Goal: Information Seeking & Learning: Learn about a topic

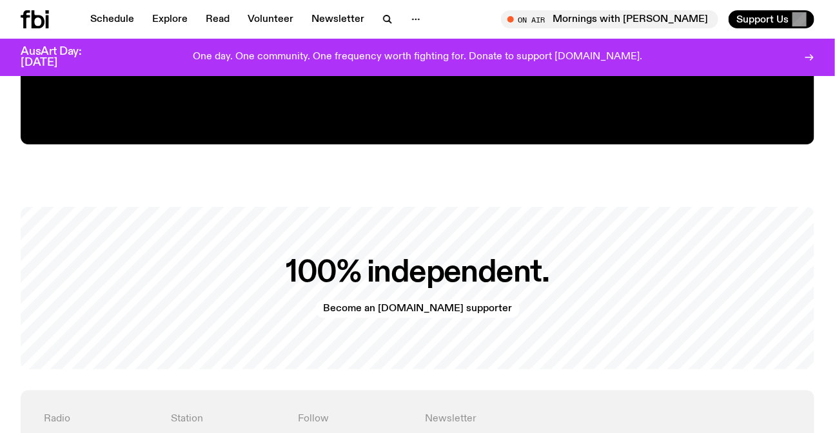
scroll to position [2773, 0]
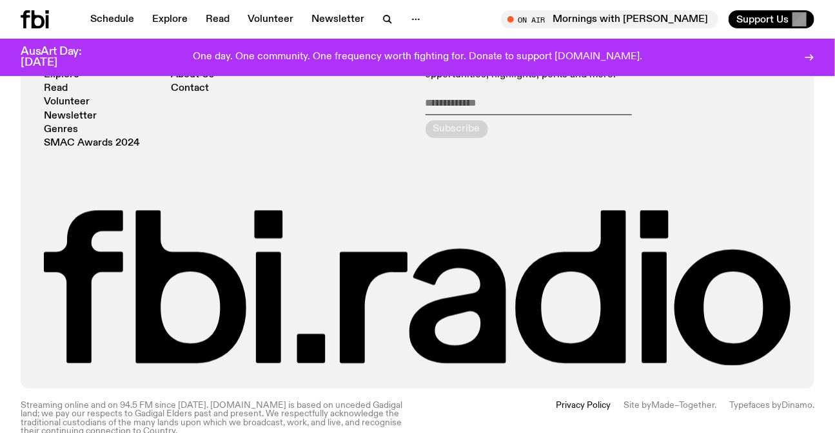
drag, startPoint x: 820, startPoint y: 126, endPoint x: 793, endPoint y: 0, distance: 128.6
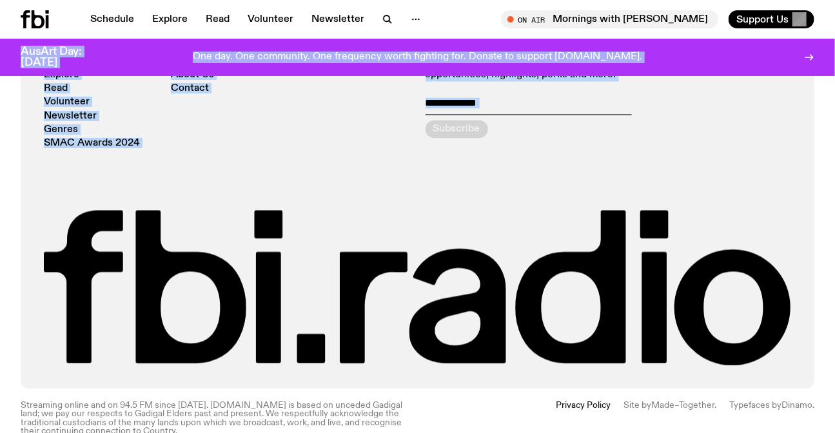
click at [200, 102] on div "Station Support Us About Us Contact" at bounding box center [226, 91] width 111 height 115
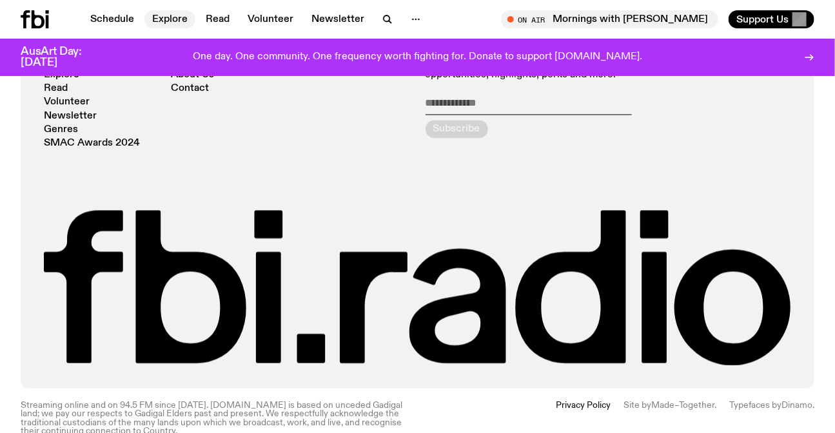
click at [171, 26] on link "Explore" at bounding box center [169, 19] width 51 height 18
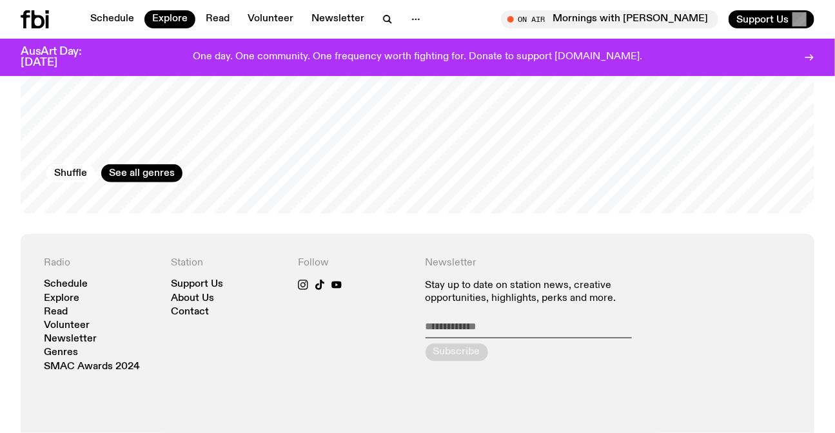
scroll to position [2335, 0]
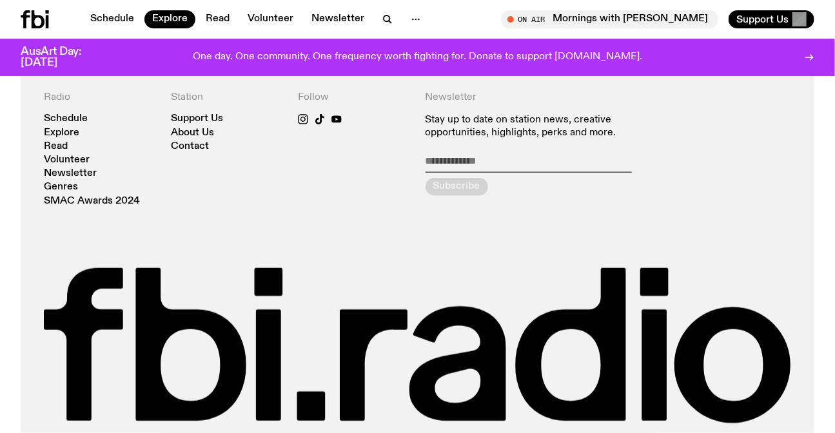
click at [46, 19] on icon at bounding box center [47, 21] width 3 height 13
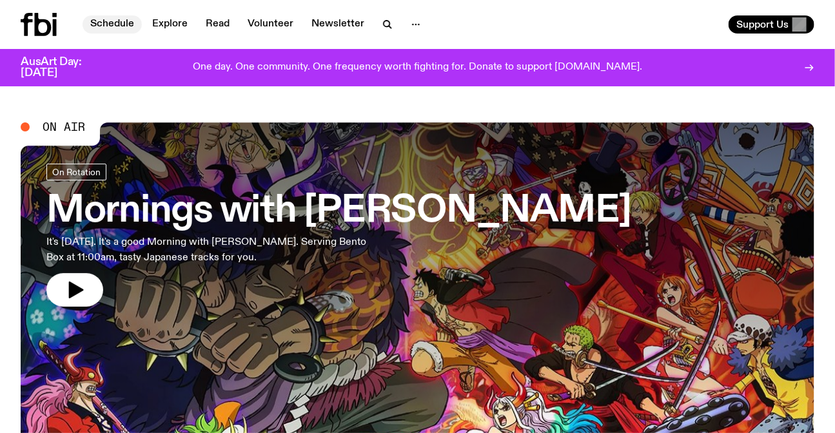
click at [113, 20] on link "Schedule" at bounding box center [111, 24] width 59 height 18
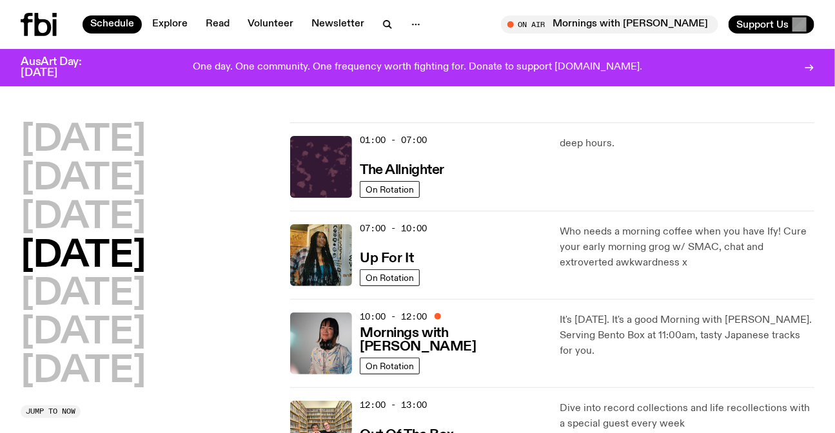
click at [136, 140] on h2 "Monday" at bounding box center [83, 140] width 125 height 36
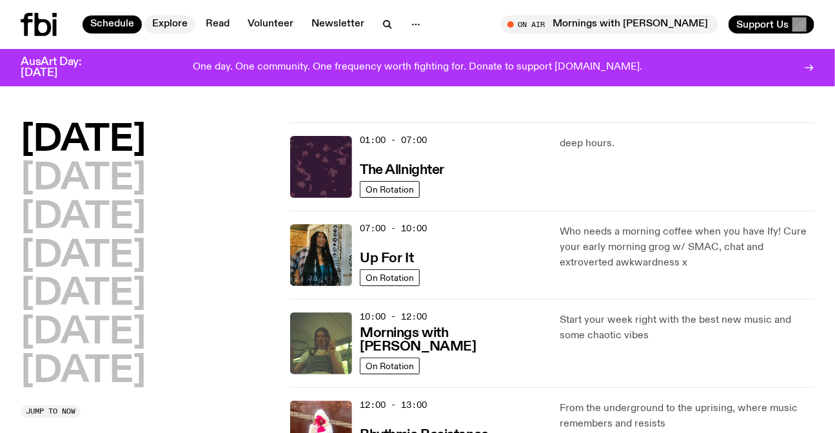
click at [150, 22] on link "Explore" at bounding box center [169, 24] width 51 height 18
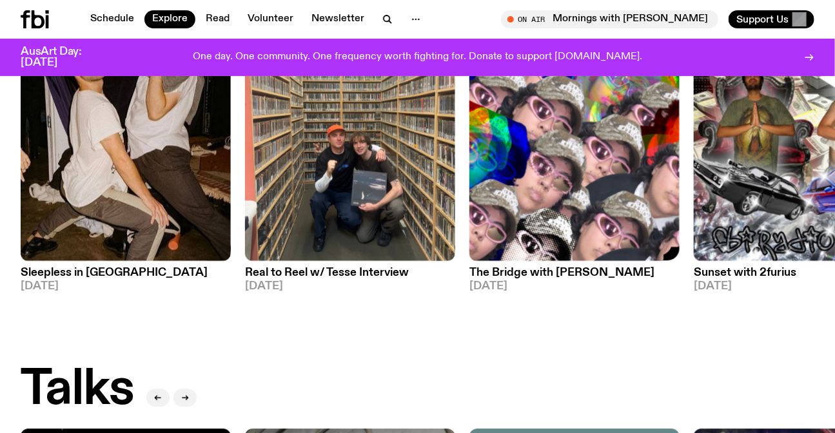
scroll to position [1103, 0]
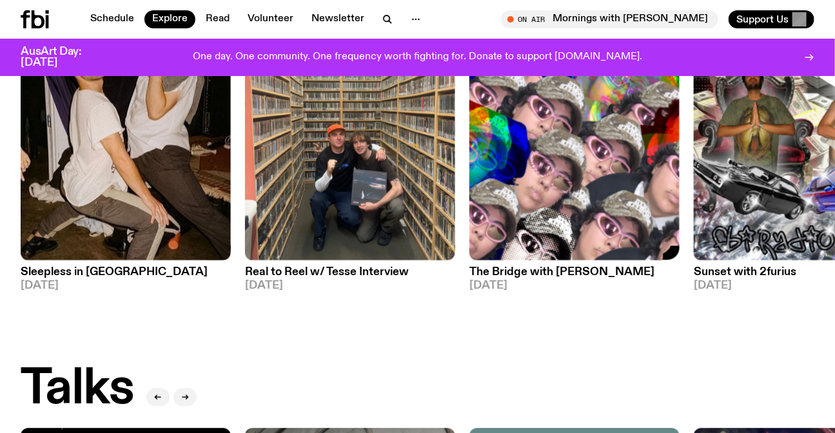
drag, startPoint x: 664, startPoint y: 171, endPoint x: 258, endPoint y: 186, distance: 407.0
click at [469, 185] on img at bounding box center [574, 120] width 210 height 280
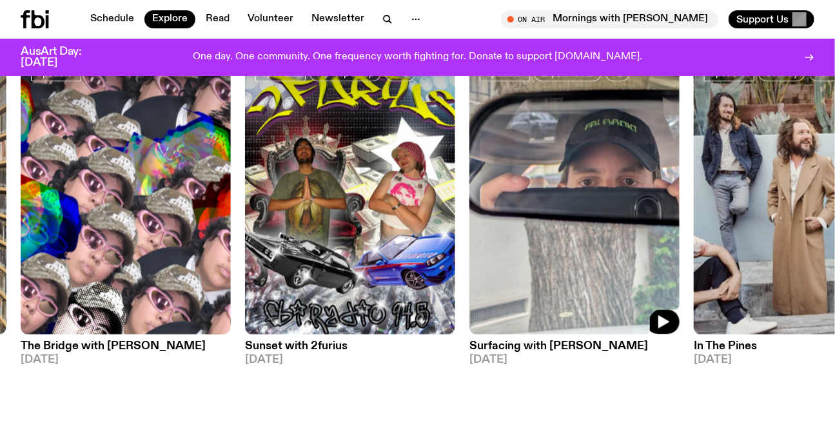
scroll to position [986, 0]
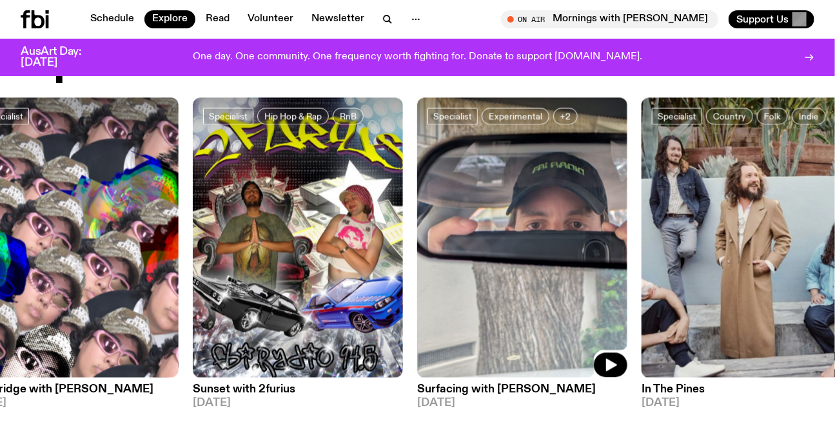
drag, startPoint x: 629, startPoint y: 246, endPoint x: 272, endPoint y: 233, distance: 357.3
click at [417, 233] on img at bounding box center [522, 237] width 210 height 280
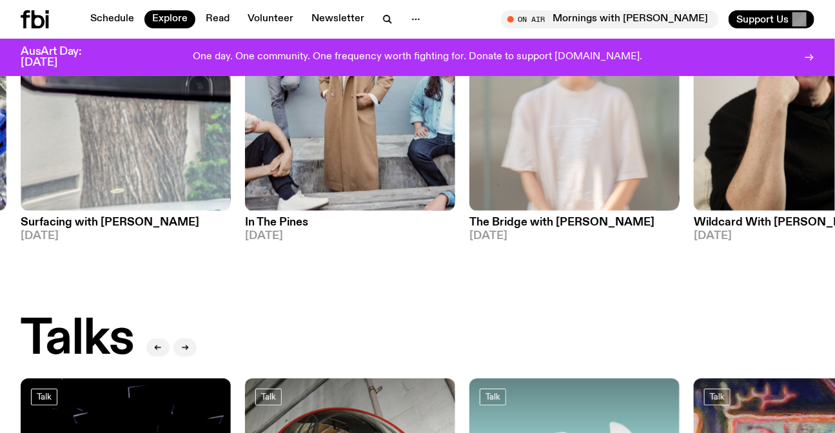
scroll to position [1045, 0]
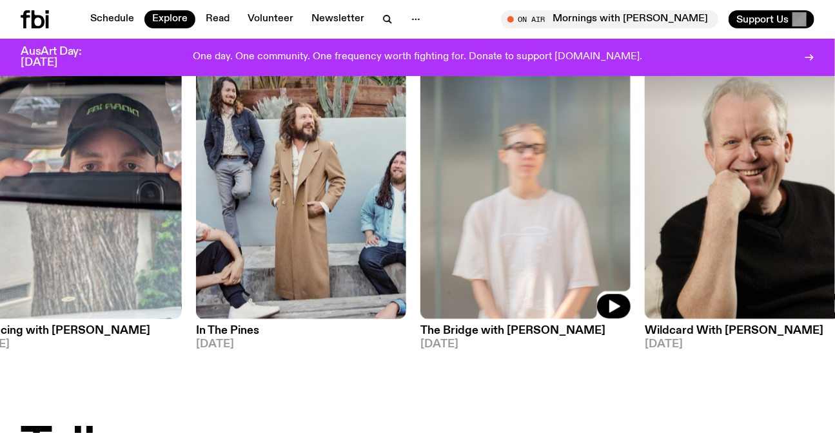
drag, startPoint x: 632, startPoint y: 206, endPoint x: 0, endPoint y: 220, distance: 632.4
click at [420, 220] on img at bounding box center [525, 179] width 210 height 280
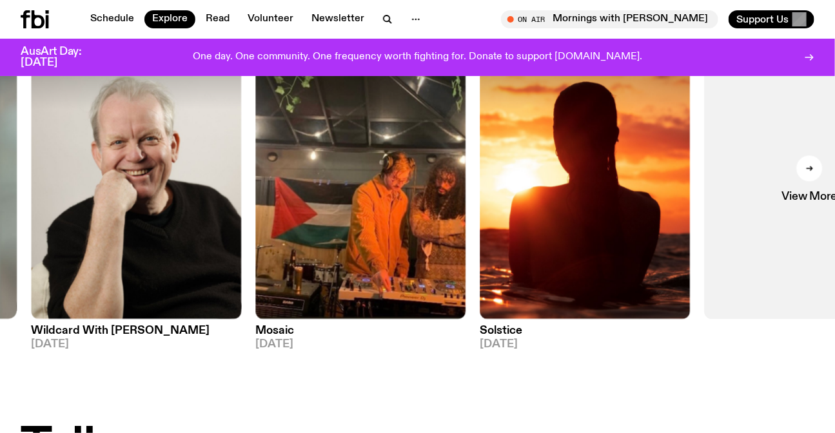
drag, startPoint x: 375, startPoint y: 208, endPoint x: 35, endPoint y: 208, distance: 340.3
click at [45, 208] on div "Specialist Sleepless in Sydney 08.10.25 Specialist Real to Reel w/ Tesse Interv…" at bounding box center [417, 194] width 793 height 311
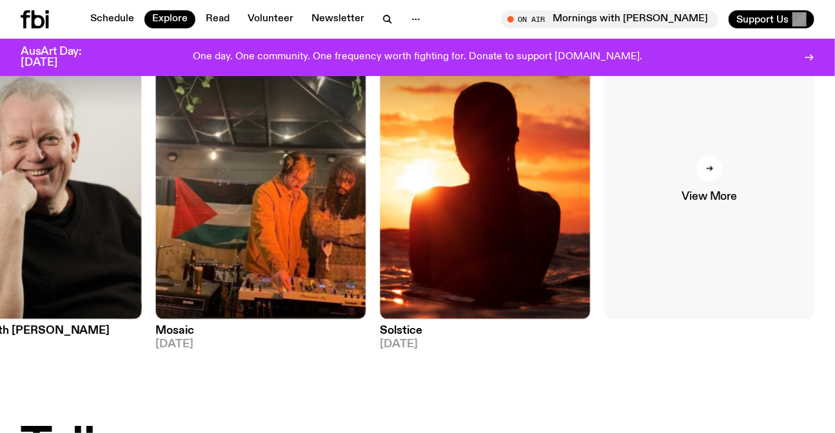
click at [790, 204] on link "View More" at bounding box center [710, 179] width 210 height 280
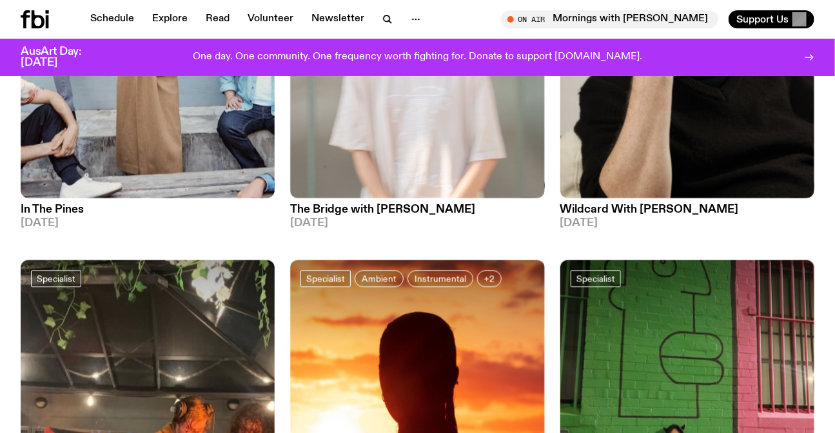
scroll to position [942, 0]
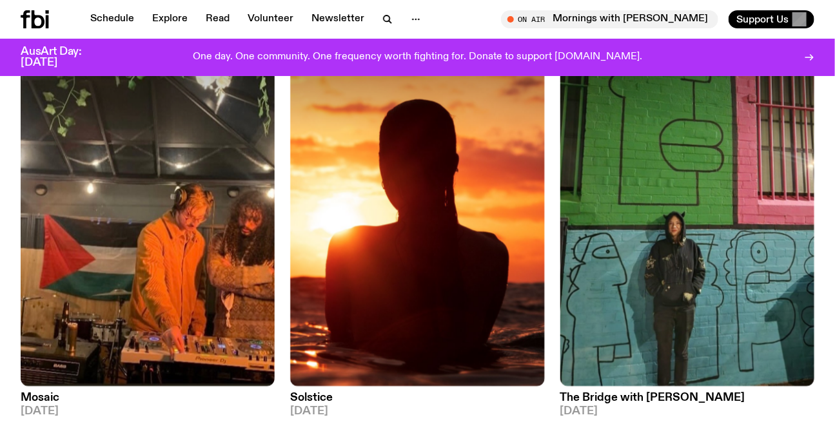
drag, startPoint x: 0, startPoint y: 278, endPoint x: 135, endPoint y: 293, distance: 135.5
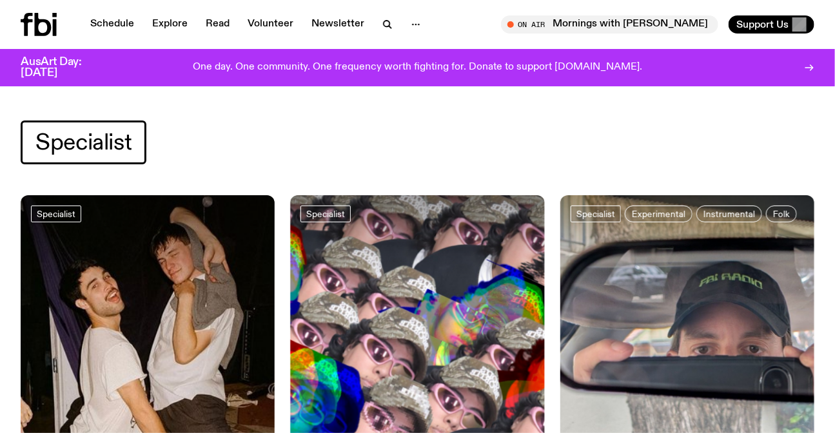
scroll to position [6, 0]
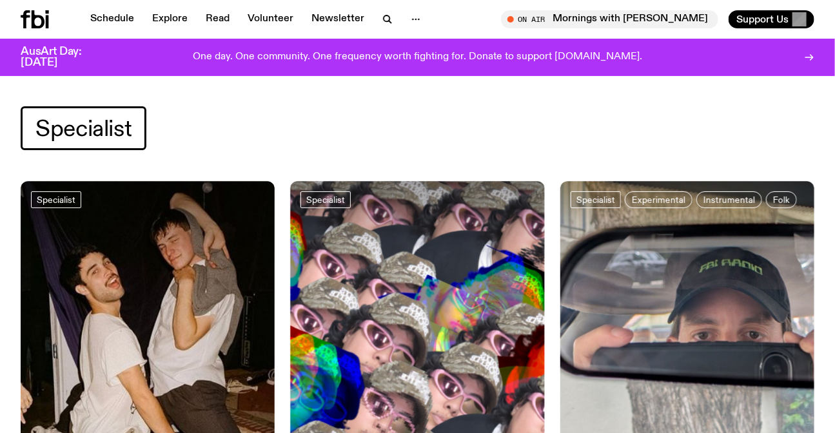
click at [42, 24] on icon at bounding box center [38, 19] width 13 height 18
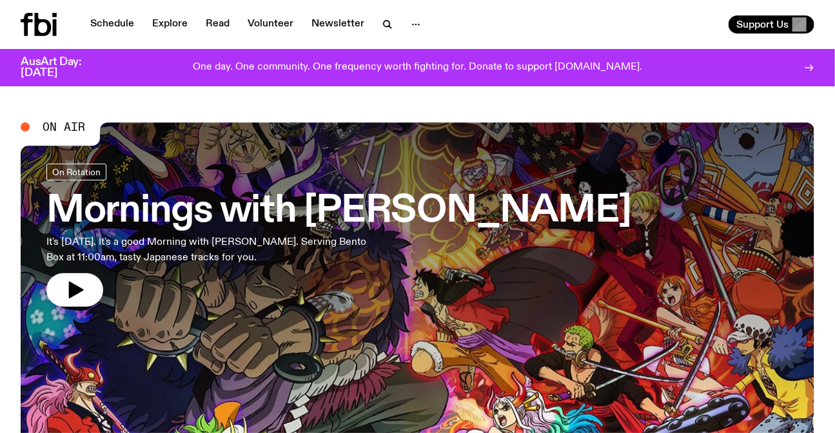
click at [130, 34] on div "Schedule Explore Read Volunteer Newsletter" at bounding box center [225, 24] width 408 height 23
click at [126, 24] on link "Schedule" at bounding box center [111, 24] width 59 height 18
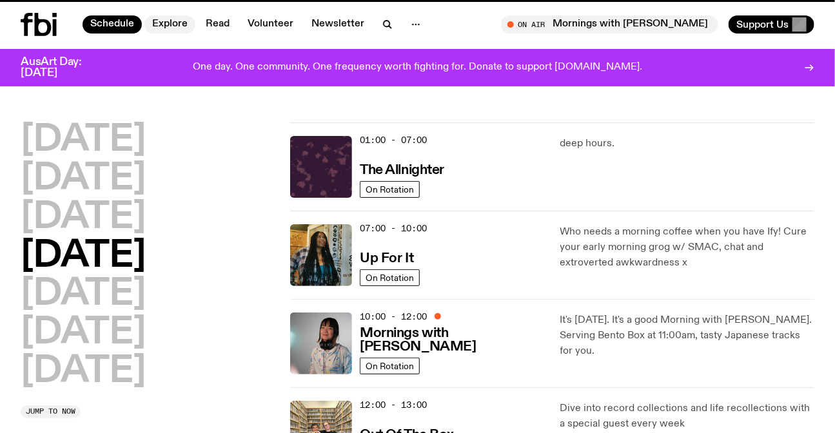
click at [175, 21] on link "Explore" at bounding box center [169, 24] width 51 height 18
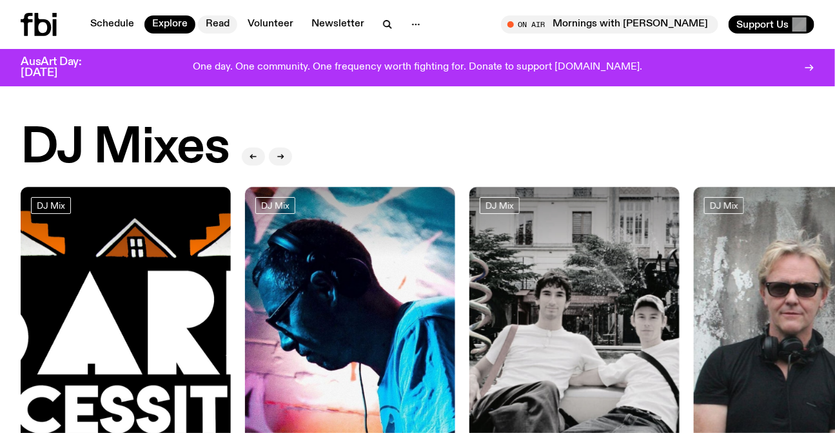
click at [230, 32] on link "Read" at bounding box center [217, 24] width 39 height 18
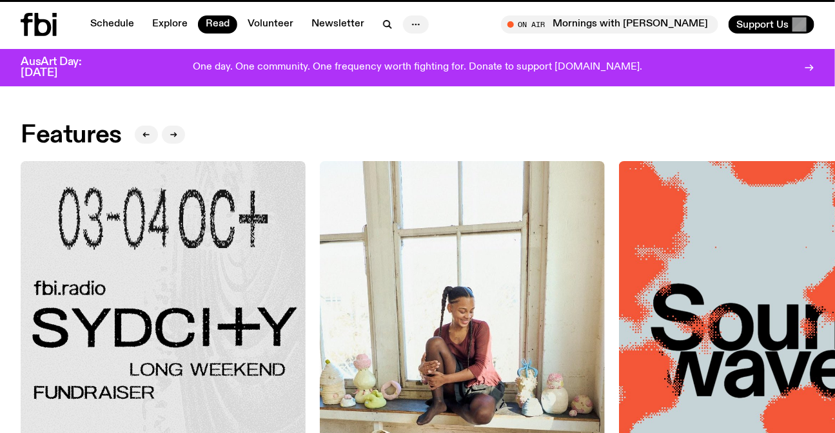
click at [403, 30] on button "button" at bounding box center [416, 24] width 26 height 18
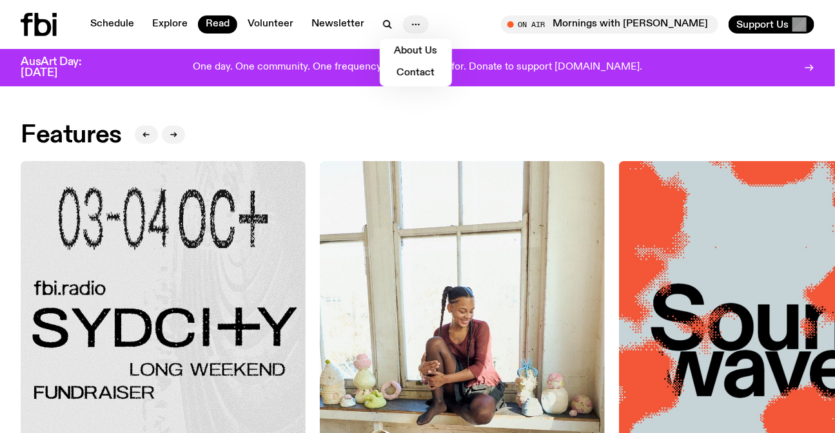
click at [411, 29] on icon "button" at bounding box center [415, 24] width 15 height 15
click at [45, 13] on icon at bounding box center [39, 24] width 36 height 23
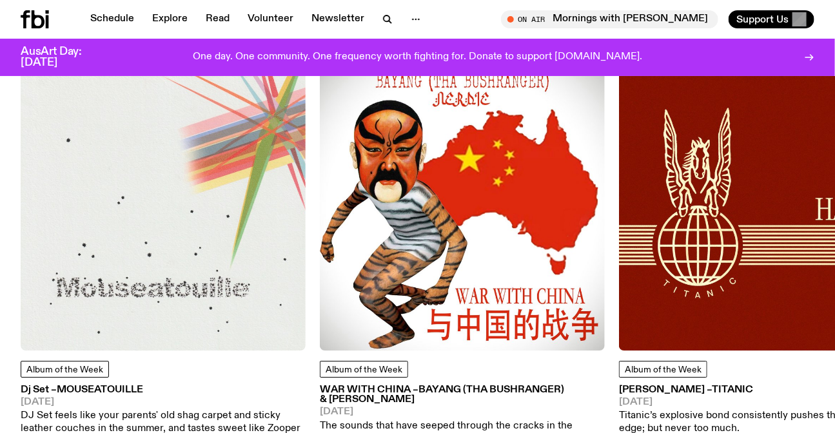
scroll to position [1513, 0]
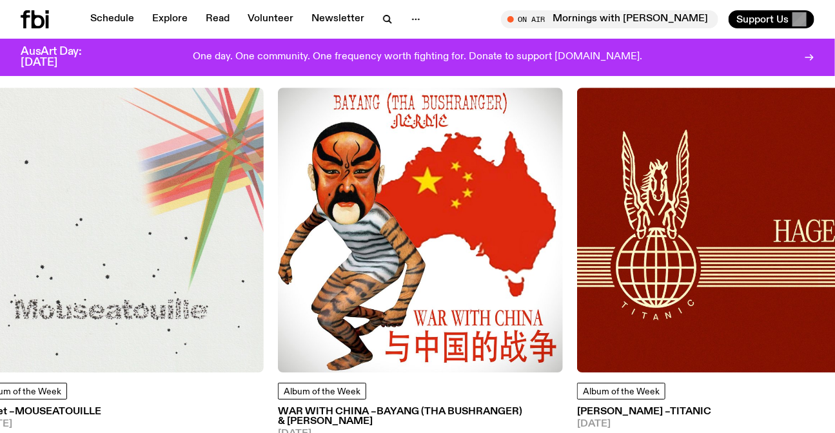
drag, startPoint x: 751, startPoint y: 220, endPoint x: 250, endPoint y: 229, distance: 501.5
click at [577, 238] on img at bounding box center [719, 230] width 285 height 285
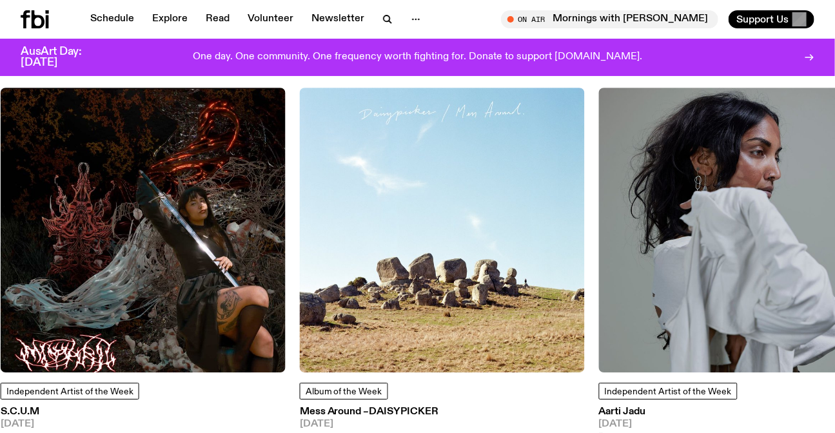
drag, startPoint x: 713, startPoint y: 224, endPoint x: 173, endPoint y: 266, distance: 541.8
click at [300, 298] on img at bounding box center [442, 230] width 285 height 285
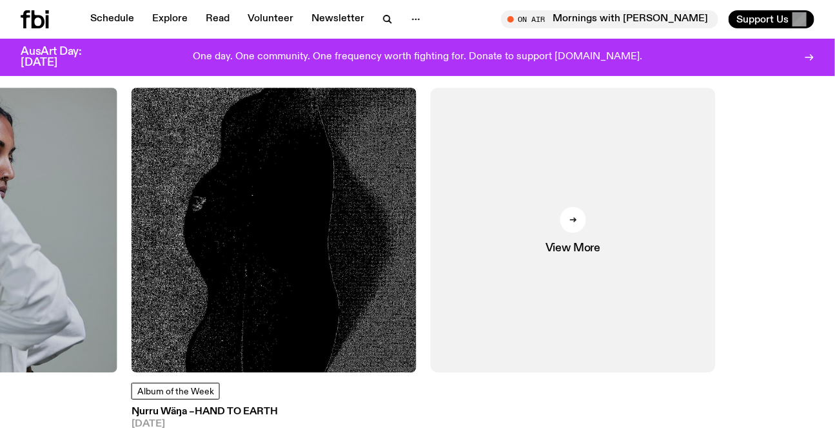
drag, startPoint x: 646, startPoint y: 260, endPoint x: 23, endPoint y: 269, distance: 623.9
click at [63, 277] on div "Album of the Week Dj Set – Mouseatouille 06.10.25 DJ Set feels like your parent…" at bounding box center [417, 291] width 793 height 406
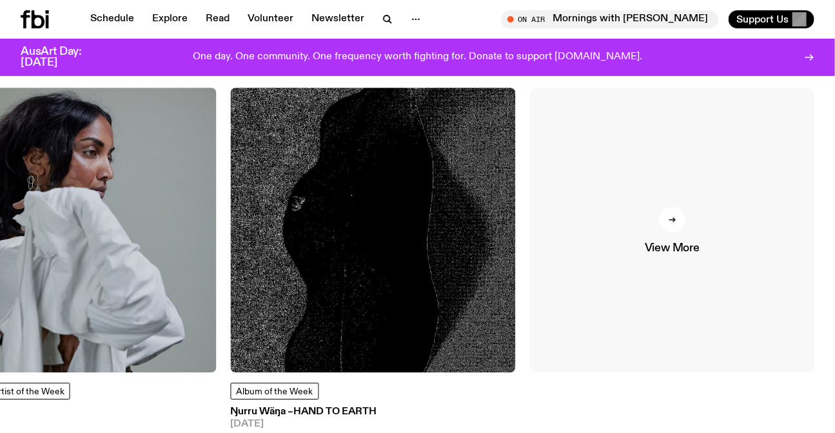
click at [690, 243] on span "View More" at bounding box center [672, 248] width 55 height 11
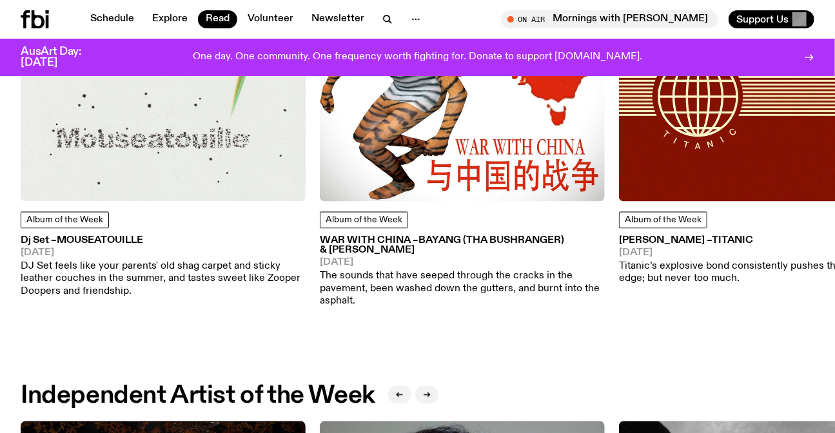
scroll to position [354, 0]
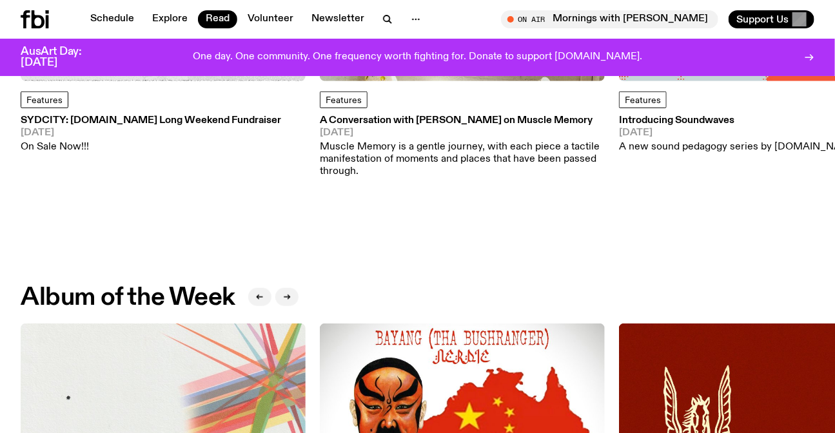
drag, startPoint x: 671, startPoint y: 367, endPoint x: 217, endPoint y: 356, distance: 454.5
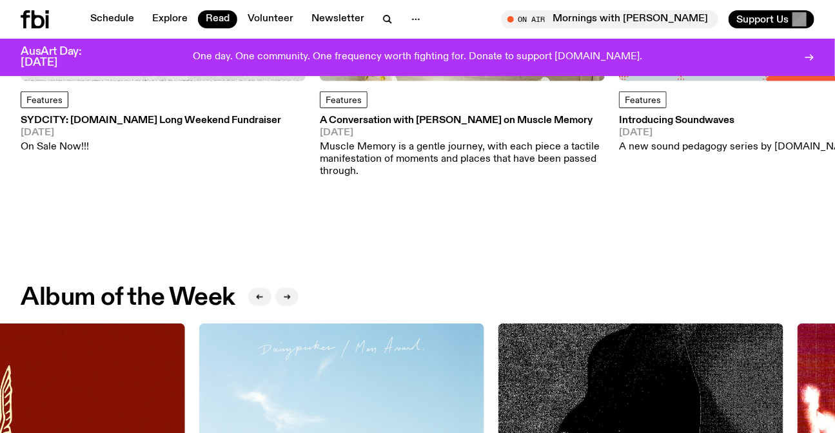
drag, startPoint x: 593, startPoint y: 341, endPoint x: 229, endPoint y: 336, distance: 364.2
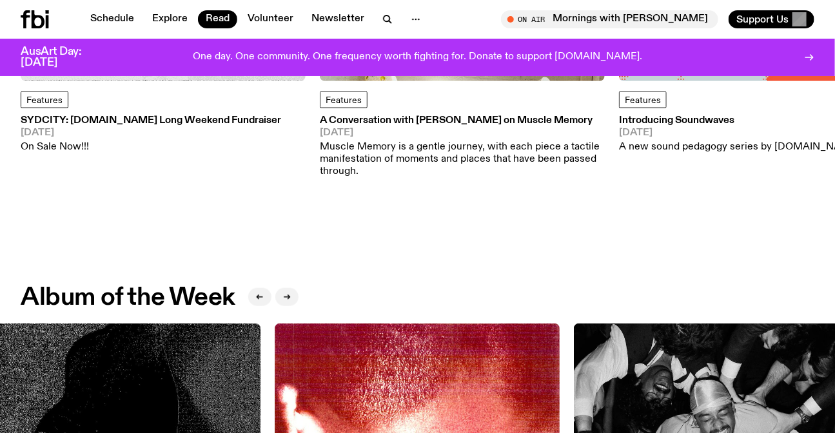
drag, startPoint x: 773, startPoint y: 347, endPoint x: 71, endPoint y: 347, distance: 702.5
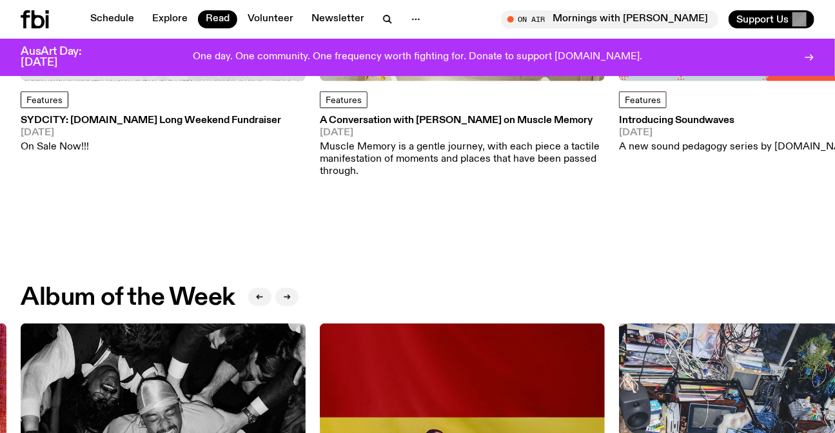
scroll to position [648, 0]
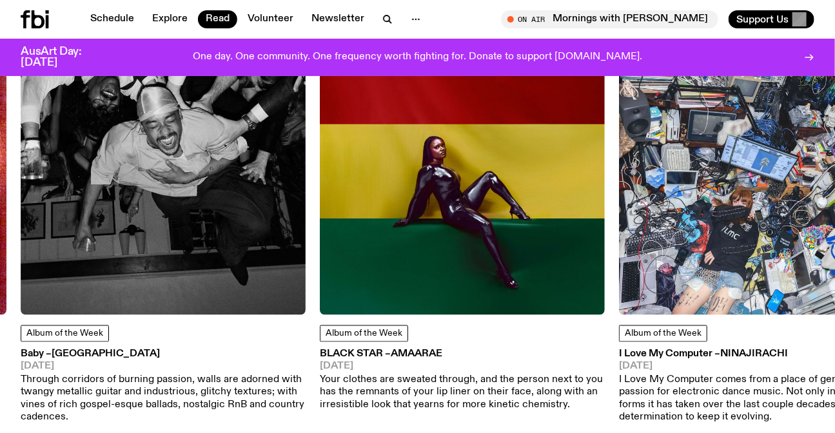
click at [320, 156] on img at bounding box center [462, 172] width 285 height 285
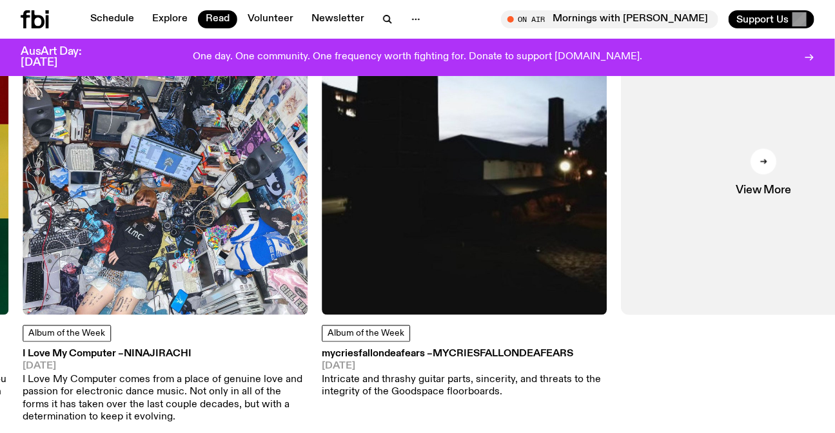
drag, startPoint x: 534, startPoint y: 249, endPoint x: 0, endPoint y: 213, distance: 535.5
click at [23, 250] on div "Album of the Week Dj Set – Mouseatouille 06.10.25 DJ Set feels like your parent…" at bounding box center [417, 227] width 793 height 394
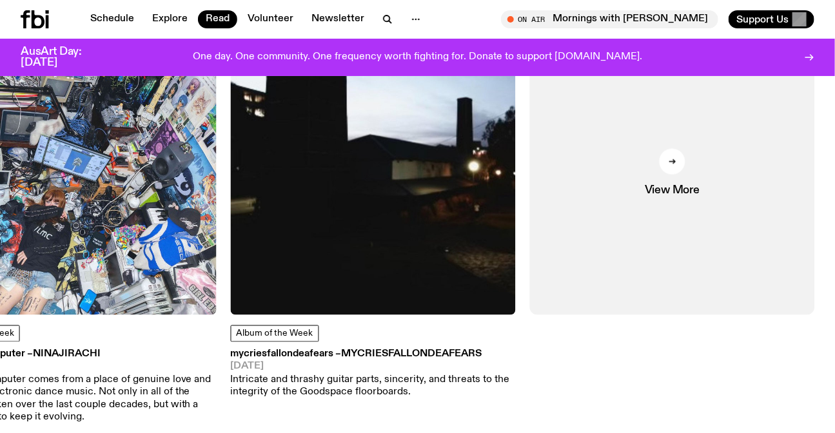
click at [27, 37] on div "Schedule Explore Read Volunteer Newsletter On Air Mornings with Kana Frazer Tun…" at bounding box center [417, 19] width 835 height 39
click at [26, 31] on div "Schedule Explore Read Volunteer Newsletter On Air Mornings with Kana Frazer Tun…" at bounding box center [417, 19] width 835 height 39
click at [49, 19] on div at bounding box center [52, 19] width 62 height 18
click at [46, 18] on icon at bounding box center [47, 21] width 3 height 13
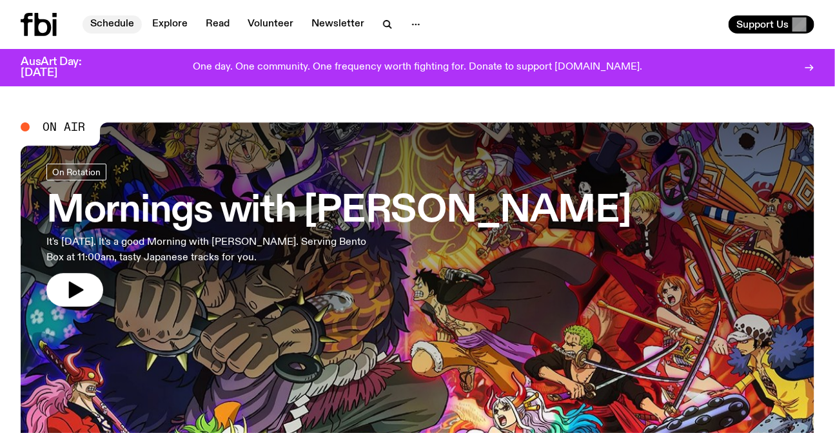
click at [110, 23] on link "Schedule" at bounding box center [111, 24] width 59 height 18
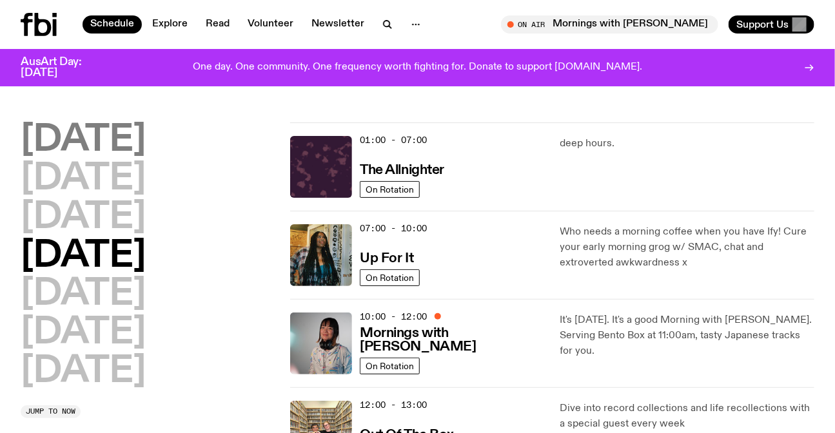
click at [102, 147] on h2 "Monday" at bounding box center [83, 140] width 125 height 36
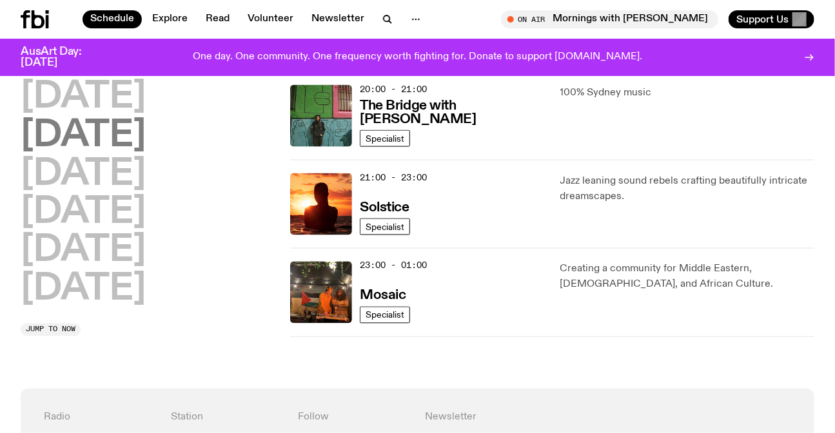
scroll to position [680, 0]
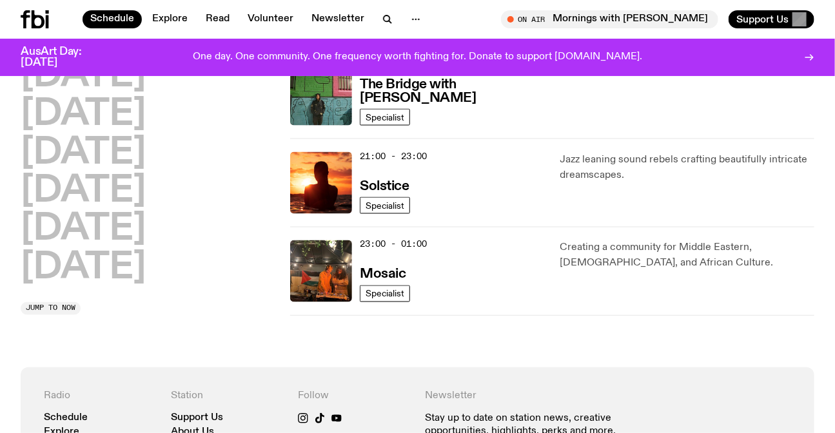
click at [131, 70] on div "AusArt Day: 23 October 2025 One day. One community. One frequency worth fightin…" at bounding box center [417, 57] width 793 height 37
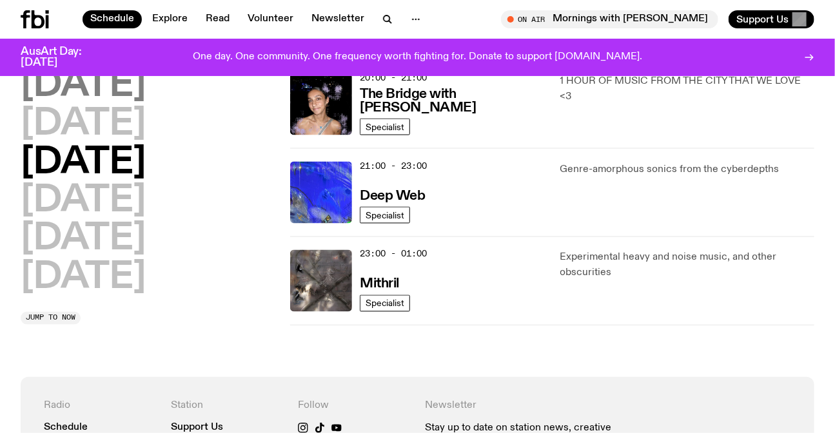
click at [102, 100] on h2 "Tuesday" at bounding box center [83, 86] width 125 height 36
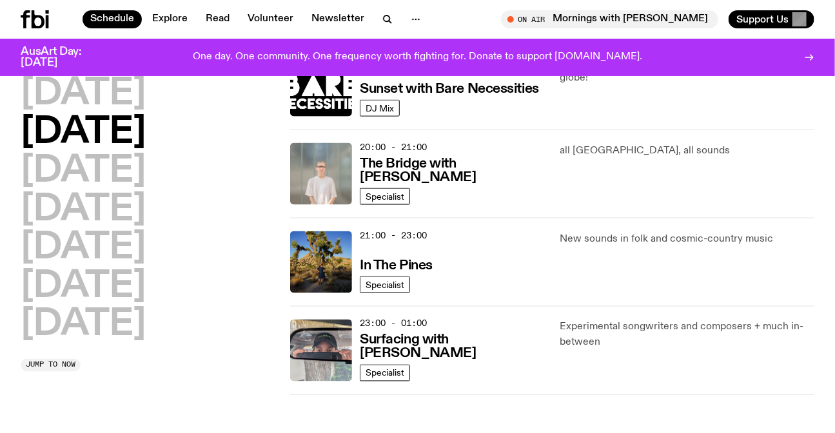
scroll to position [621, 0]
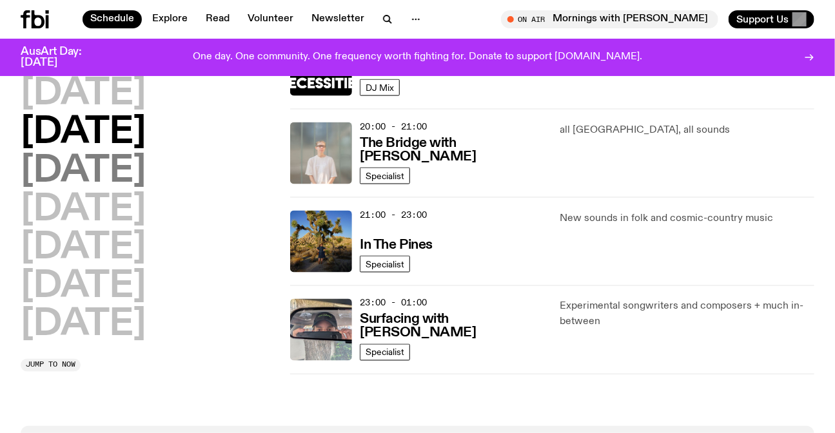
click at [146, 159] on h2 "Wednesday" at bounding box center [83, 171] width 125 height 36
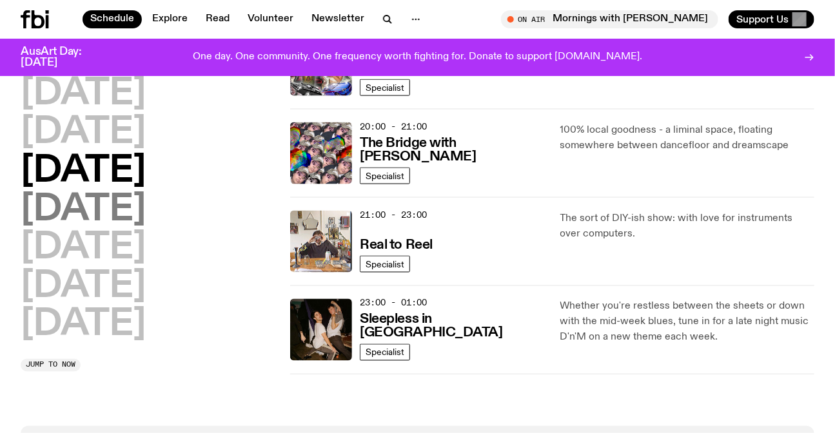
click at [146, 218] on h2 "Thursday" at bounding box center [83, 210] width 125 height 36
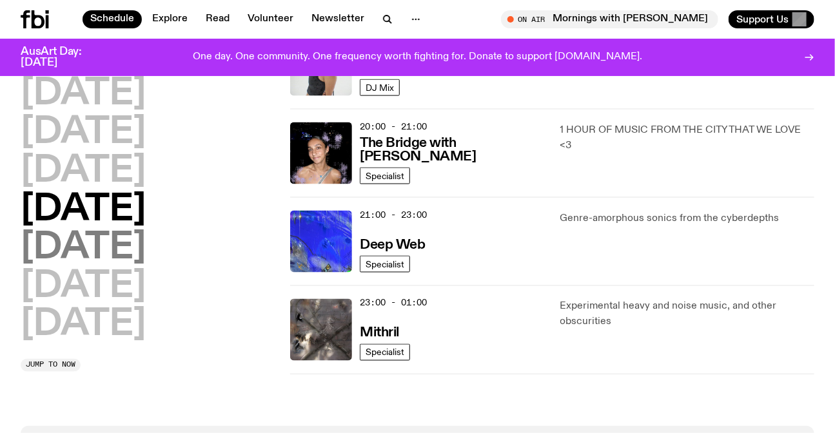
click at [127, 241] on h2 "Friday" at bounding box center [83, 248] width 125 height 36
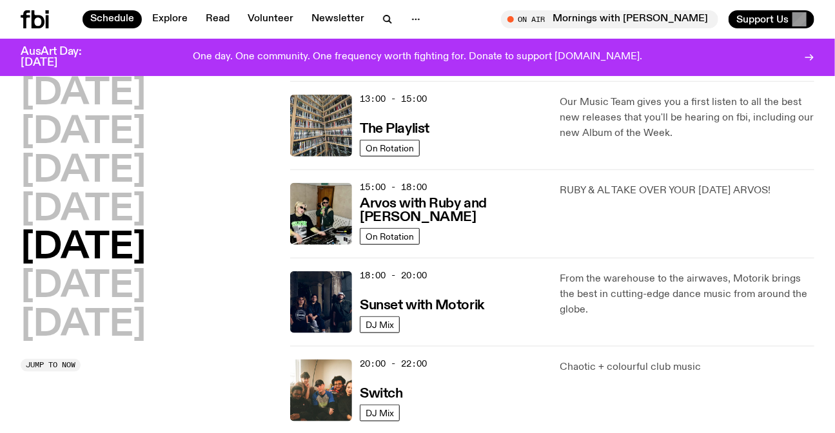
scroll to position [504, 0]
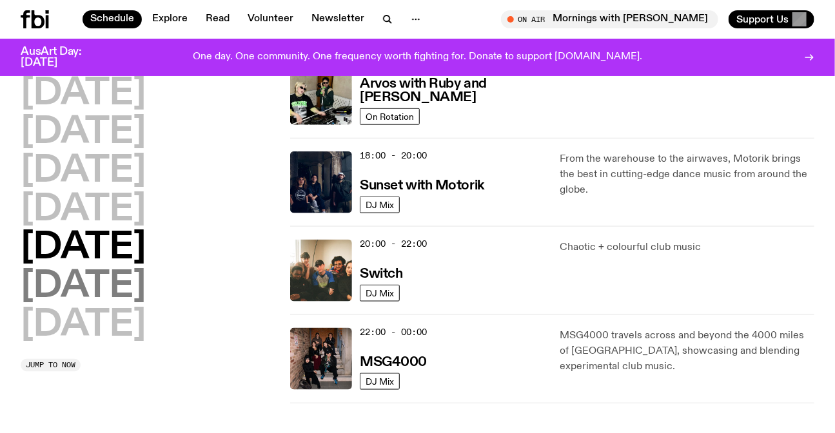
click at [144, 284] on h2 "Saturday" at bounding box center [83, 287] width 125 height 36
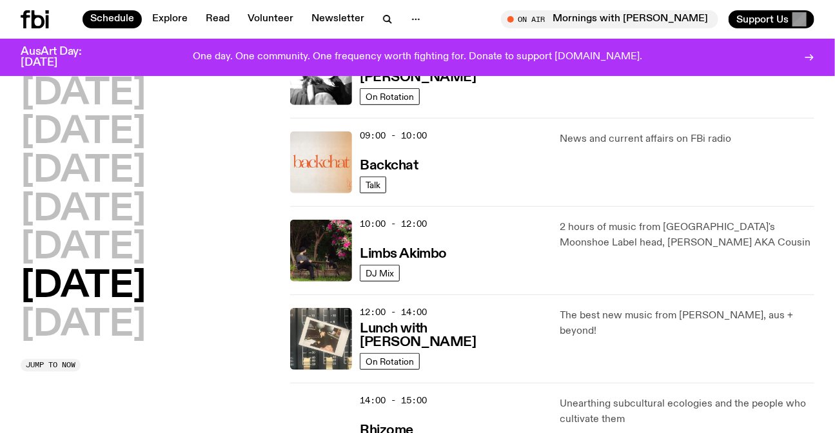
scroll to position [153, 0]
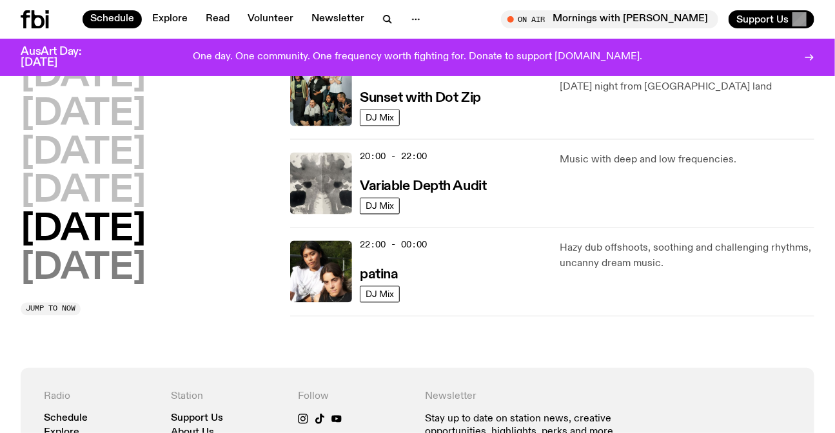
click at [59, 267] on h2 "Sunday" at bounding box center [83, 269] width 125 height 36
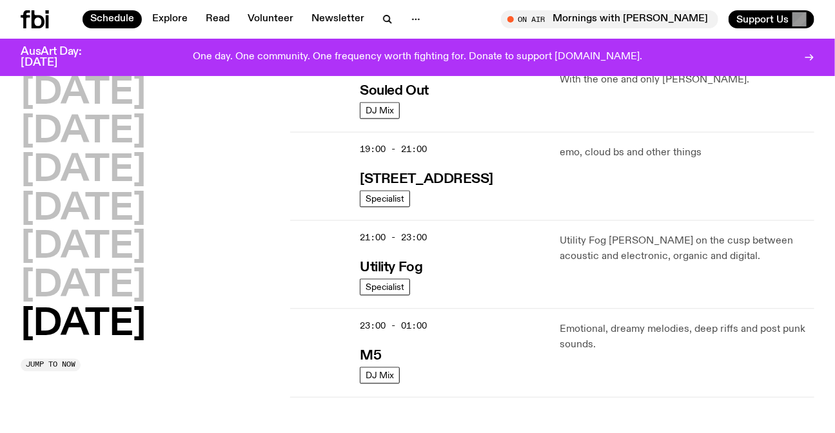
scroll to position [915, 0]
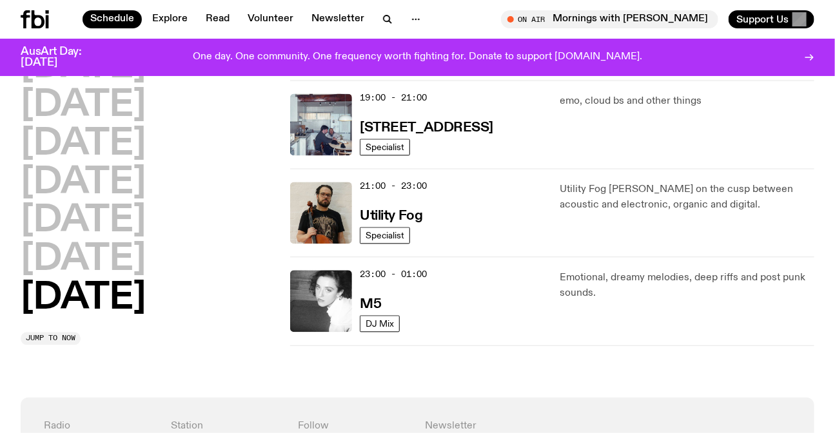
click at [41, 26] on icon at bounding box center [38, 19] width 13 height 18
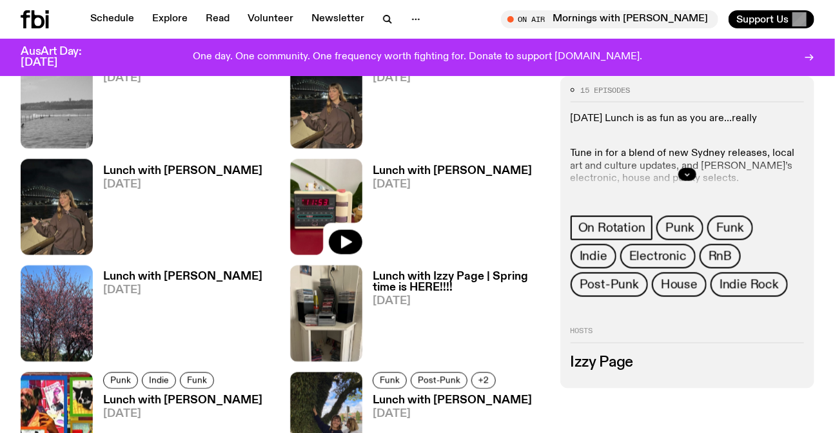
scroll to position [693, 0]
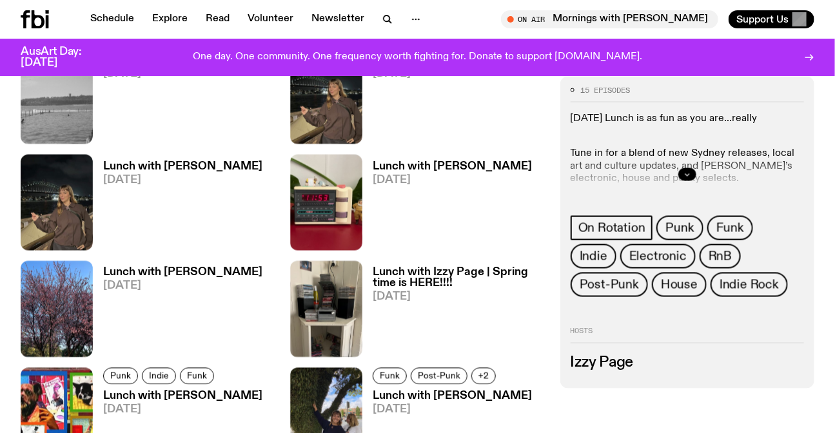
click at [690, 174] on icon "button" at bounding box center [687, 175] width 8 height 8
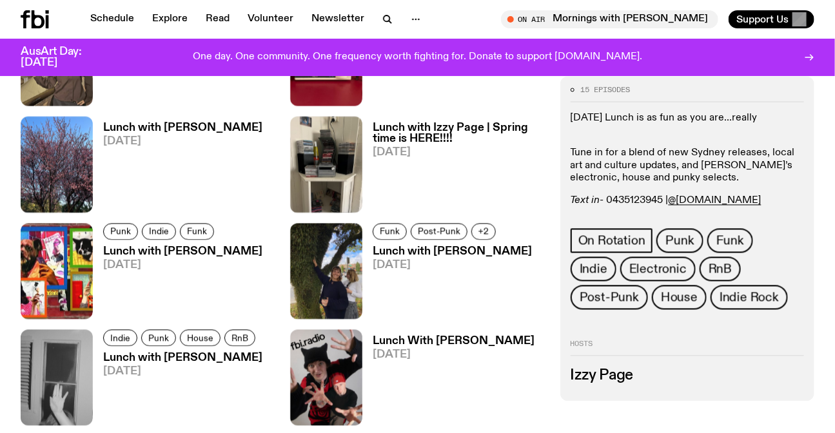
scroll to position [986, 0]
